Goal: Task Accomplishment & Management: Use online tool/utility

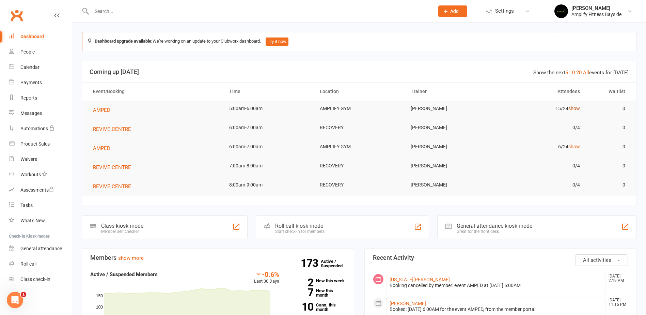
click at [579, 109] on link "show" at bounding box center [575, 108] width 12 height 5
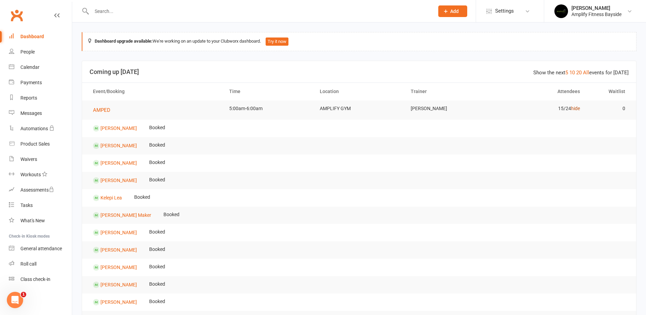
click at [572, 108] on link "hide" at bounding box center [575, 108] width 9 height 5
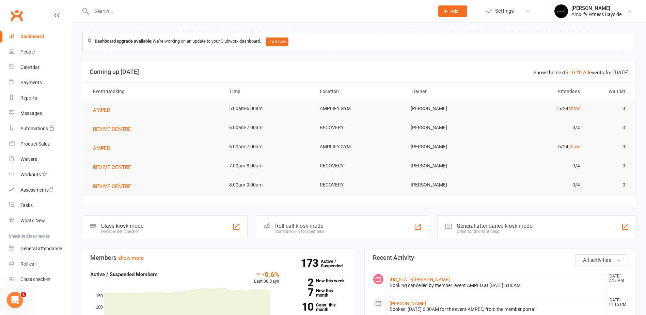
click at [117, 226] on div "Class kiosk mode" at bounding box center [122, 226] width 42 height 6
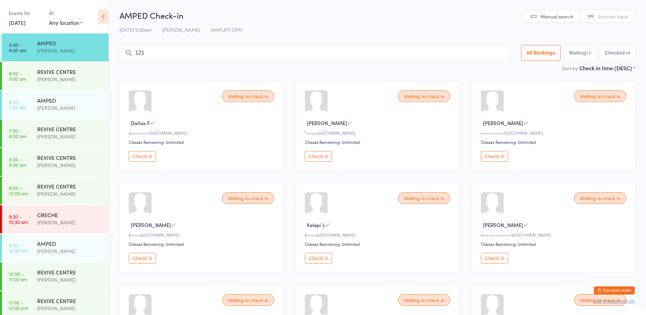
type input "1212"
type input "15591419154313141416"
click at [496, 52] on input "15591419154313141416" at bounding box center [314, 53] width 388 height 16
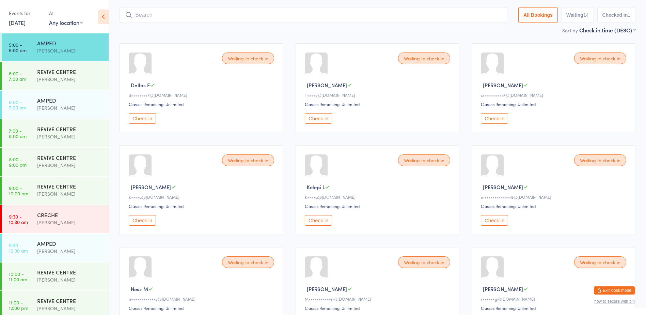
scroll to position [45, 0]
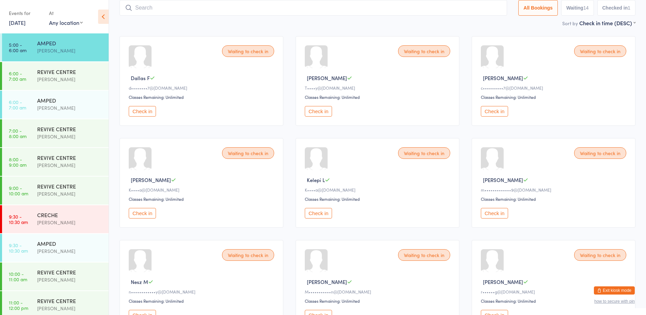
click at [144, 111] on button "Check in" at bounding box center [142, 111] width 27 height 11
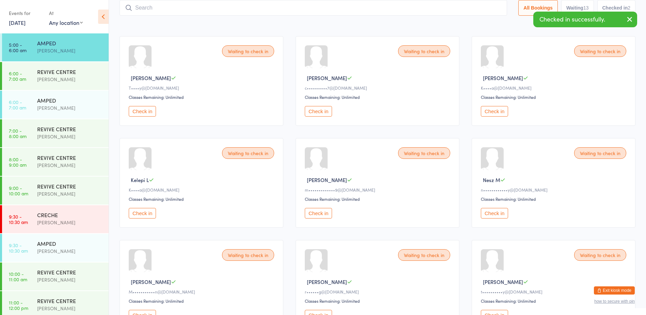
click at [501, 211] on button "Check in" at bounding box center [494, 213] width 27 height 11
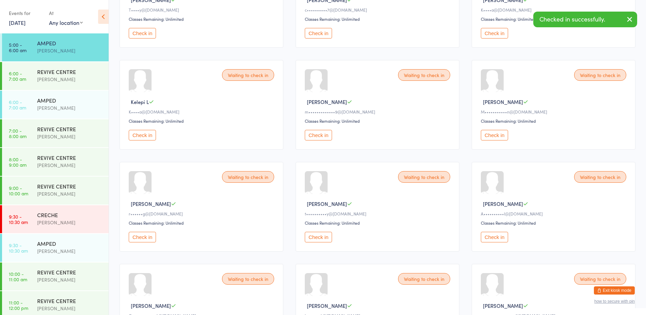
scroll to position [147, 0]
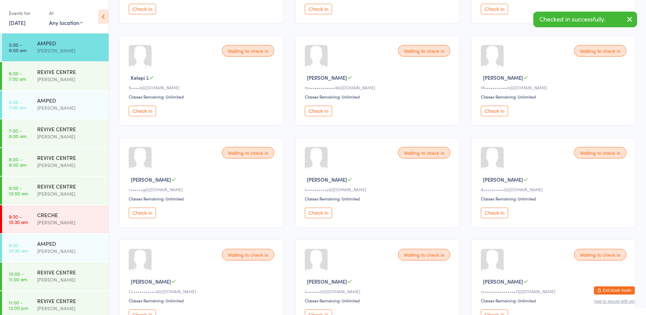
click at [319, 209] on button "Check in" at bounding box center [318, 213] width 27 height 11
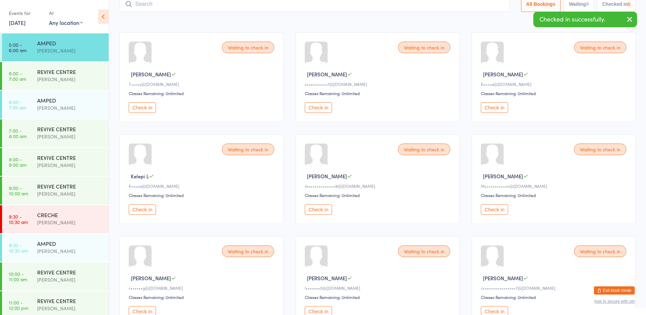
scroll to position [0, 0]
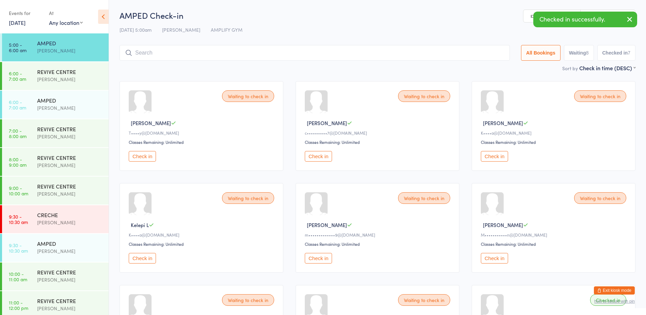
click at [193, 57] on input "search" at bounding box center [315, 53] width 390 height 16
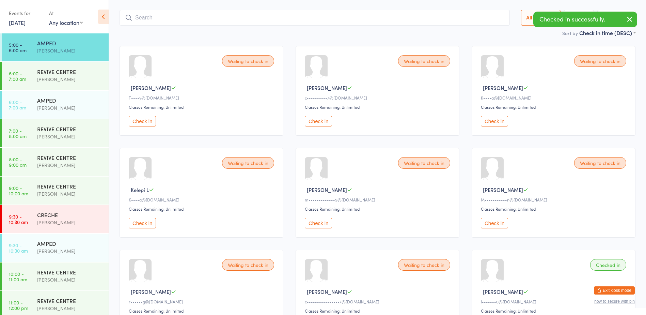
scroll to position [45, 0]
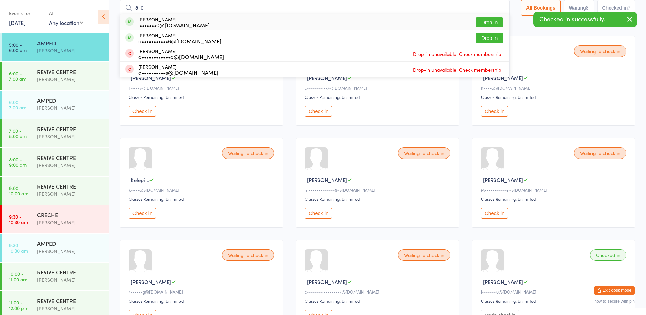
type input "alici"
click at [480, 22] on button "Drop in" at bounding box center [489, 22] width 27 height 10
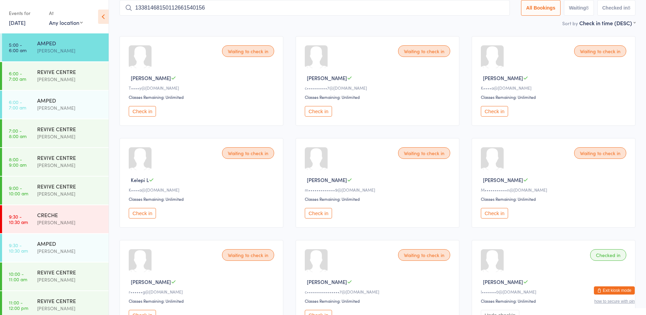
type input "133814681501126615401563"
